Goal: Navigation & Orientation: Find specific page/section

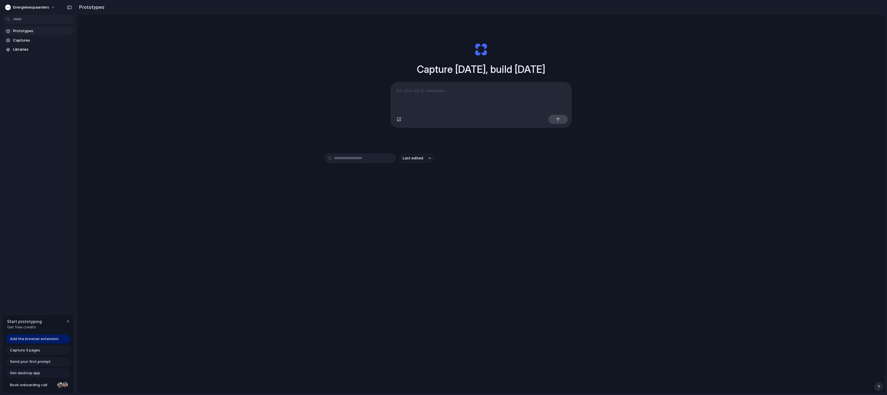
click at [327, 114] on div "Capture [DATE], build [DATE] Clone web app Clone screenshot Start from existing…" at bounding box center [480, 219] width 807 height 408
click at [38, 39] on span "Captures" at bounding box center [42, 41] width 59 height 6
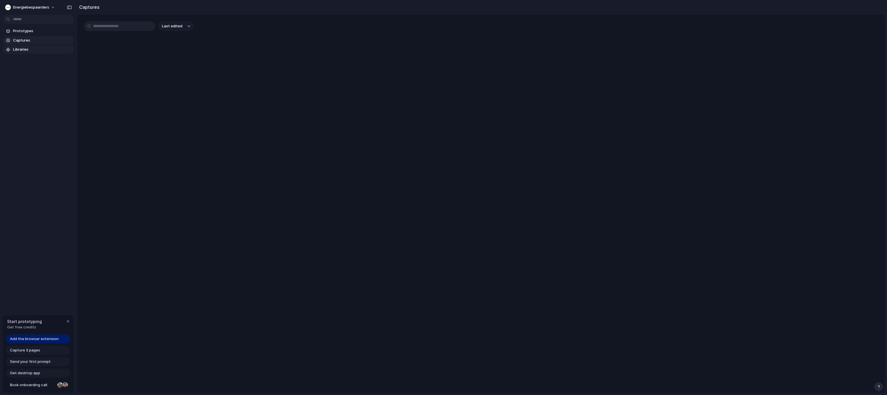
click at [38, 51] on span "Libraries" at bounding box center [42, 50] width 59 height 6
click at [43, 30] on span "Prototypes" at bounding box center [42, 31] width 59 height 6
